Goal: Transaction & Acquisition: Purchase product/service

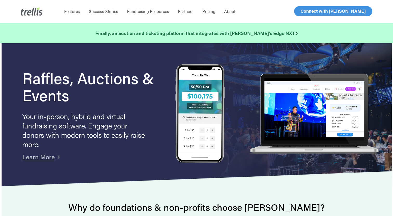
click at [302, 11] on span "Log In" at bounding box center [306, 11] width 12 height 6
click at [306, 10] on span "Log In" at bounding box center [306, 11] width 12 height 6
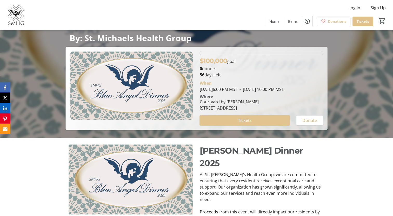
scroll to position [78, 0]
click at [243, 118] on span "Tickets" at bounding box center [245, 121] width 14 height 6
